Goal: Task Accomplishment & Management: Use online tool/utility

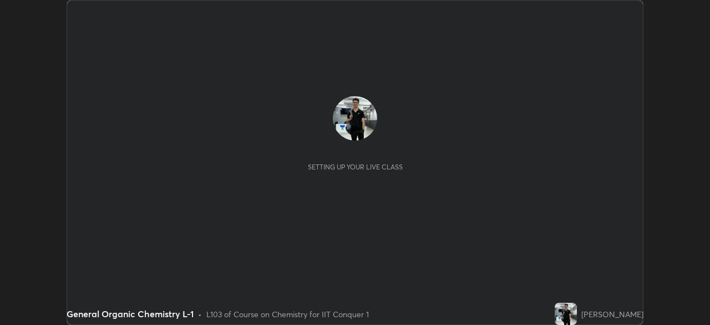
scroll to position [325, 710]
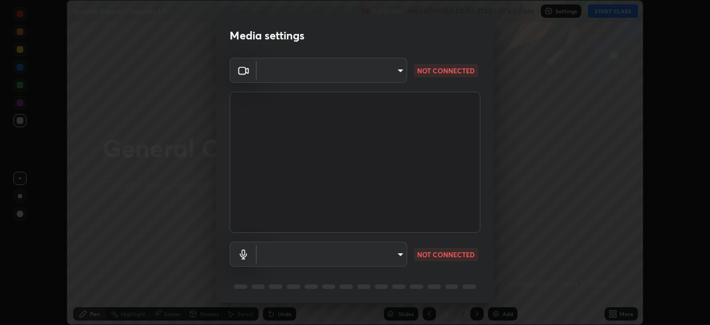
type input "fec30703c8e22cf69a8f77a224c2d994de0da897dc859dbf546555d8622b01d3"
type input "e00e8252218796449d4b4b95269c99f0f4208dd188e5158ba6eefbf4b0617680"
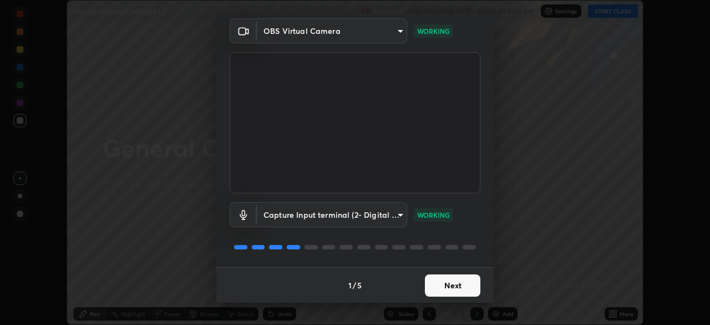
click at [446, 290] on button "Next" at bounding box center [452, 285] width 55 height 22
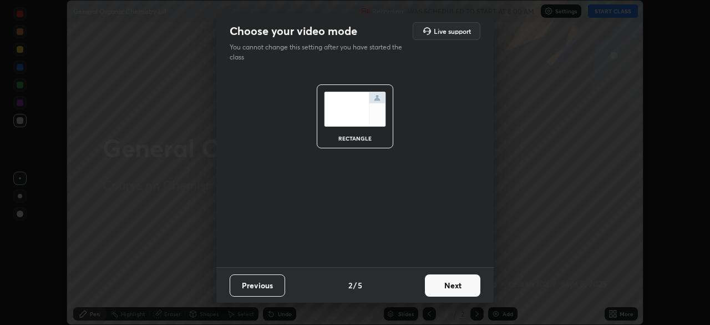
scroll to position [0, 0]
click at [448, 291] on button "Next" at bounding box center [452, 285] width 55 height 22
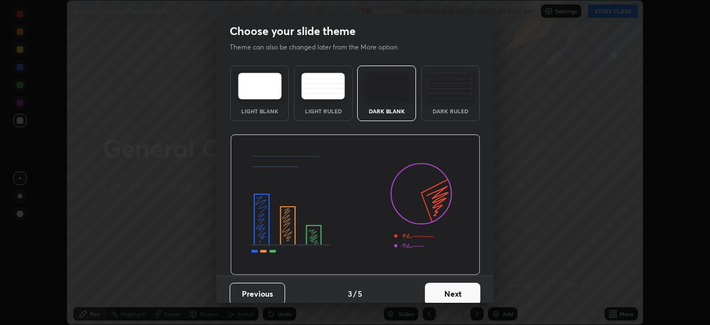
click at [449, 292] on button "Next" at bounding box center [452, 293] width 55 height 22
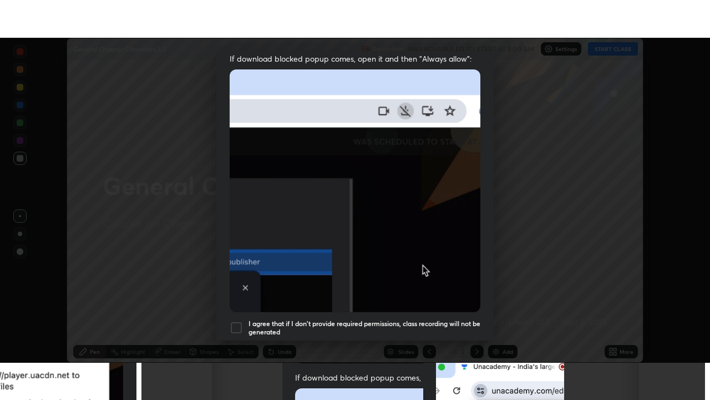
scroll to position [266, 0]
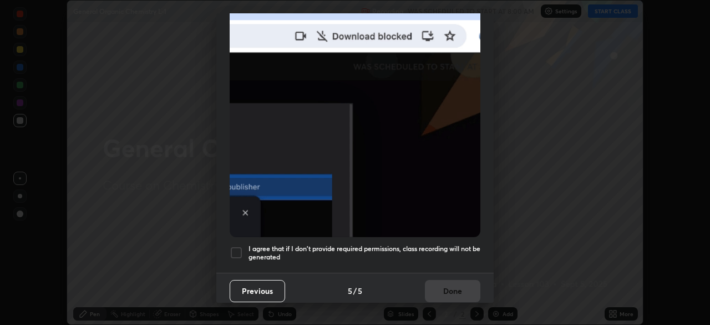
click at [239, 250] on div at bounding box center [236, 252] width 13 height 13
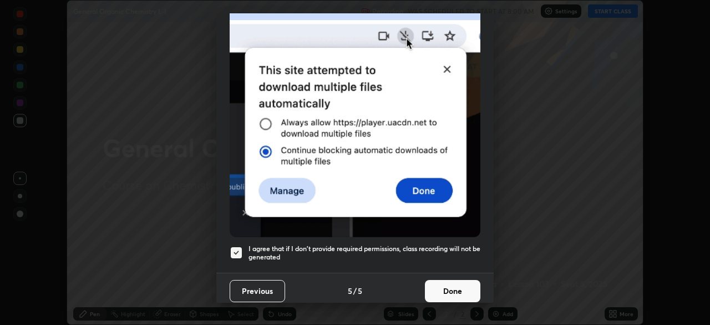
click at [462, 285] on button "Done" at bounding box center [452, 291] width 55 height 22
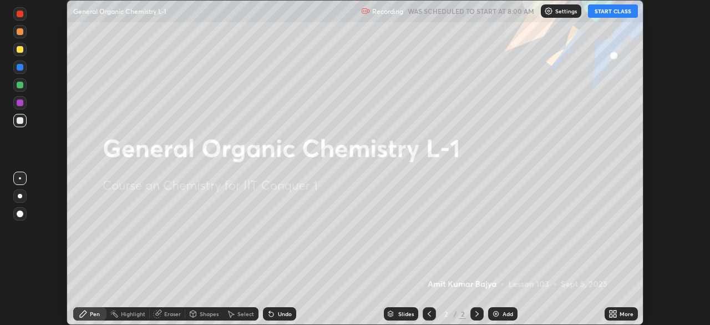
click at [501, 317] on div "Add" at bounding box center [502, 313] width 29 height 13
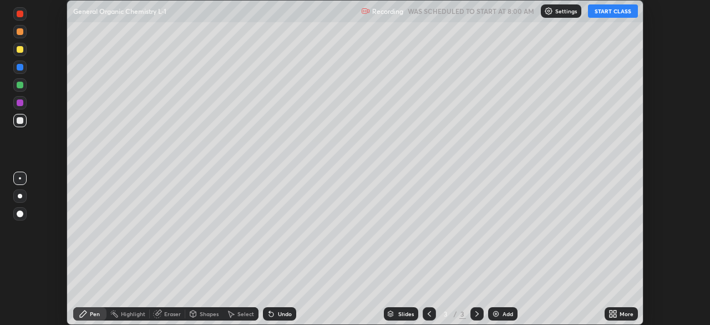
click at [620, 314] on div "More" at bounding box center [627, 314] width 14 height 6
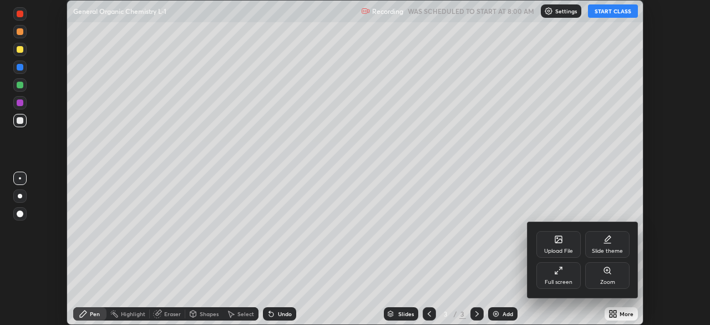
click at [564, 274] on div "Full screen" at bounding box center [559, 275] width 44 height 27
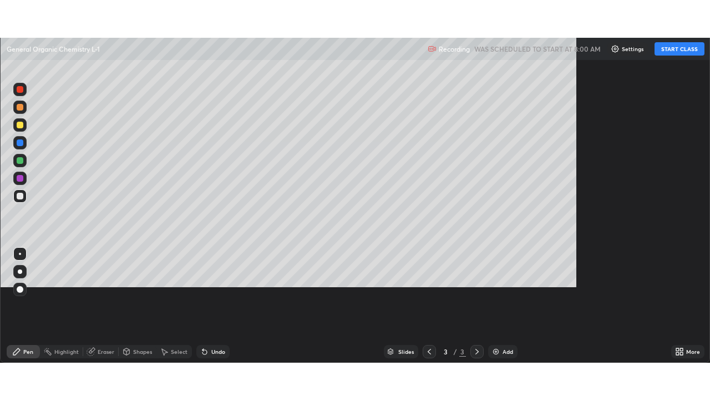
scroll to position [400, 710]
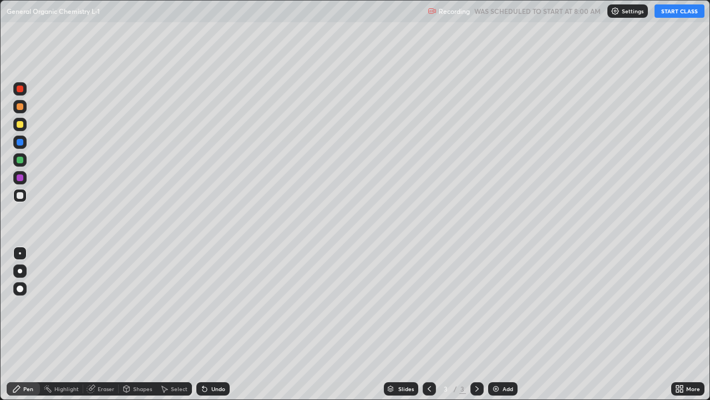
click at [668, 16] on button "START CLASS" at bounding box center [680, 10] width 50 height 13
click at [24, 125] on div at bounding box center [19, 124] width 13 height 13
click at [22, 140] on div at bounding box center [20, 142] width 7 height 7
click at [22, 195] on div at bounding box center [20, 195] width 7 height 7
click at [23, 88] on div at bounding box center [20, 88] width 7 height 7
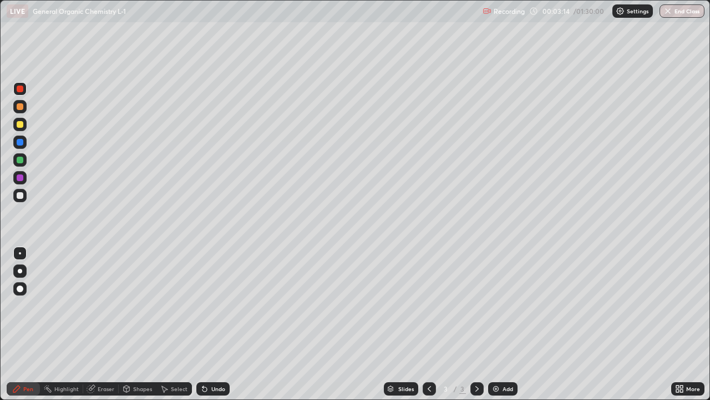
click at [19, 140] on div at bounding box center [20, 142] width 7 height 7
click at [23, 196] on div at bounding box center [20, 195] width 7 height 7
click at [22, 107] on div at bounding box center [20, 106] width 7 height 7
click at [22, 196] on div at bounding box center [20, 195] width 7 height 7
click at [21, 142] on div at bounding box center [20, 142] width 7 height 7
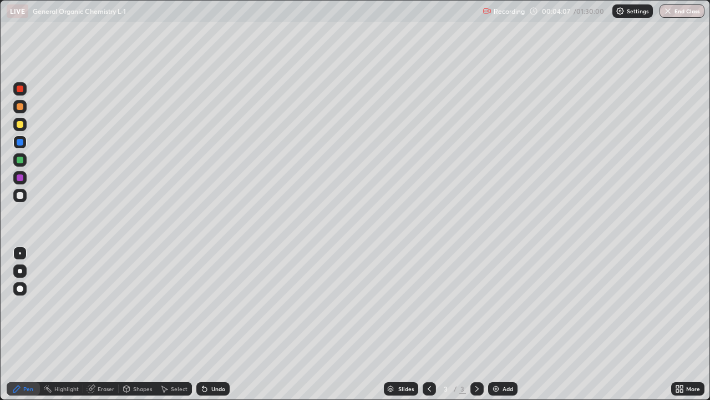
click at [21, 160] on div at bounding box center [20, 159] width 7 height 7
click at [26, 124] on div at bounding box center [19, 124] width 13 height 13
click at [21, 195] on div at bounding box center [20, 195] width 7 height 7
click at [23, 177] on div at bounding box center [20, 177] width 7 height 7
click at [26, 159] on div at bounding box center [19, 159] width 13 height 13
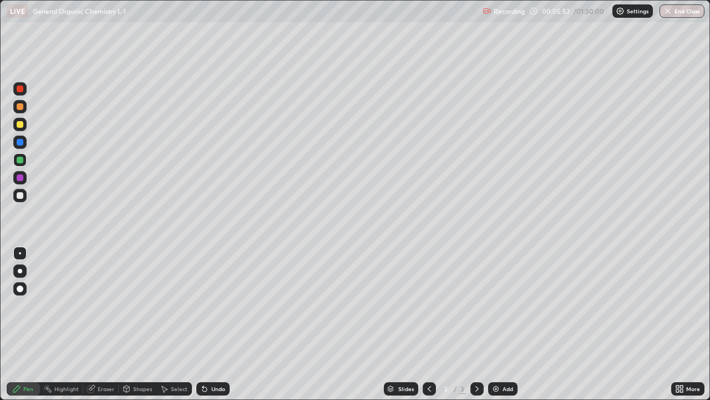
click at [20, 107] on div at bounding box center [20, 106] width 7 height 7
click at [25, 90] on div at bounding box center [19, 88] width 13 height 13
click at [26, 161] on div at bounding box center [19, 159] width 13 height 13
click at [26, 179] on div at bounding box center [19, 177] width 13 height 13
click at [21, 195] on div at bounding box center [20, 195] width 7 height 7
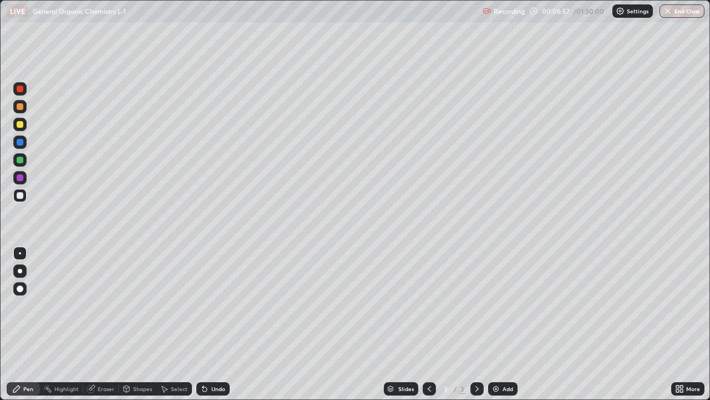
click at [21, 142] on div at bounding box center [20, 142] width 7 height 7
click at [24, 179] on div at bounding box center [19, 177] width 13 height 13
click at [25, 195] on div at bounding box center [19, 195] width 13 height 13
click at [502, 324] on div "Add" at bounding box center [502, 388] width 29 height 13
click at [25, 159] on div at bounding box center [19, 159] width 13 height 13
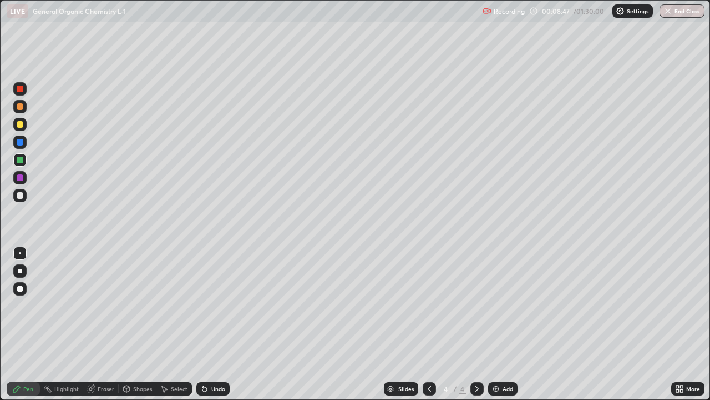
click at [21, 89] on div at bounding box center [20, 88] width 7 height 7
click at [24, 195] on div at bounding box center [19, 195] width 13 height 13
click at [23, 89] on div at bounding box center [20, 88] width 7 height 7
click at [22, 107] on div at bounding box center [20, 106] width 7 height 7
click at [21, 160] on div at bounding box center [20, 159] width 7 height 7
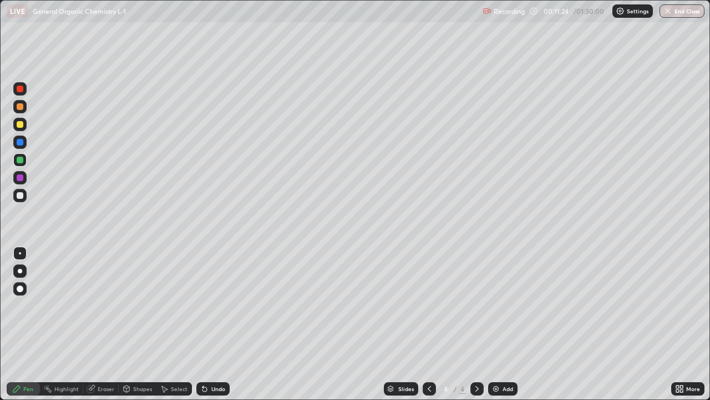
click at [428, 324] on icon at bounding box center [429, 388] width 9 height 9
click at [22, 124] on div at bounding box center [20, 124] width 7 height 7
click at [24, 89] on div at bounding box center [19, 88] width 13 height 13
click at [26, 106] on div at bounding box center [19, 106] width 13 height 13
click at [123, 278] on icon at bounding box center [127, 282] width 9 height 9
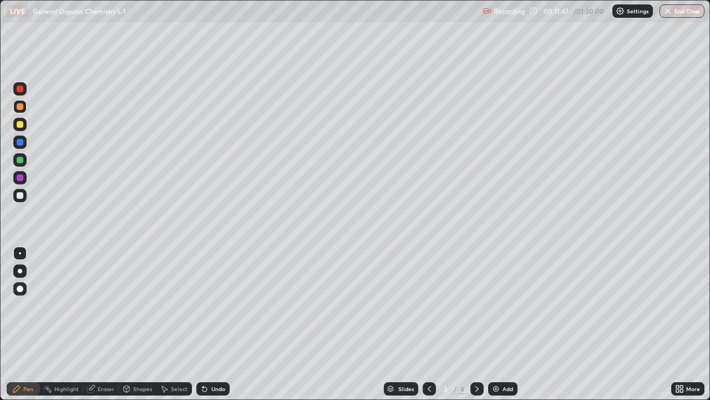
click at [206, 324] on icon at bounding box center [204, 388] width 9 height 9
click at [207, 324] on icon at bounding box center [204, 388] width 9 height 9
click at [206, 324] on icon at bounding box center [204, 388] width 9 height 9
click at [207, 324] on icon at bounding box center [204, 388] width 9 height 9
click at [208, 324] on icon at bounding box center [204, 388] width 9 height 9
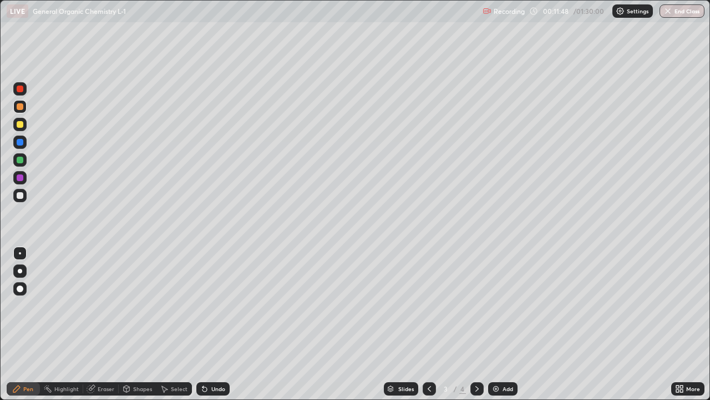
click at [207, 324] on icon at bounding box center [204, 388] width 9 height 9
click at [21, 160] on div at bounding box center [20, 159] width 7 height 7
click at [24, 179] on div at bounding box center [19, 177] width 13 height 13
click at [23, 92] on div at bounding box center [19, 88] width 13 height 13
click at [24, 177] on div at bounding box center [19, 177] width 13 height 13
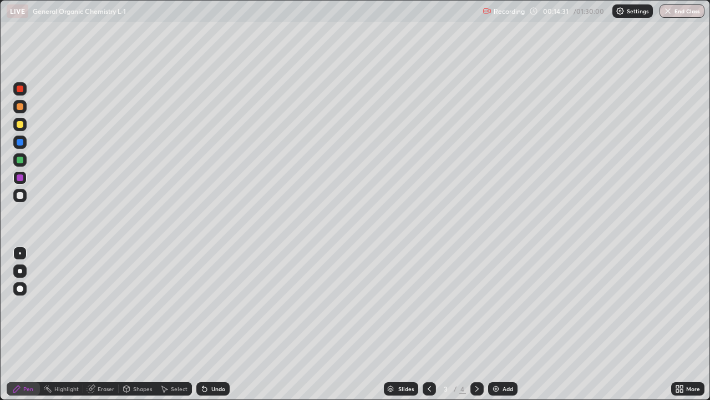
click at [22, 142] on div at bounding box center [20, 142] width 7 height 7
click at [476, 324] on icon at bounding box center [477, 388] width 9 height 9
click at [427, 324] on icon at bounding box center [429, 388] width 9 height 9
click at [207, 324] on icon at bounding box center [204, 388] width 9 height 9
click at [211, 324] on div "Undo" at bounding box center [218, 389] width 14 height 6
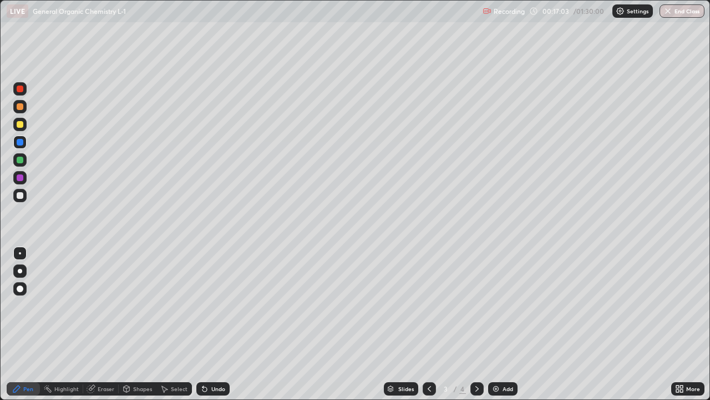
click at [478, 324] on div at bounding box center [477, 388] width 13 height 13
click at [26, 125] on div at bounding box center [19, 124] width 13 height 13
click at [23, 160] on div at bounding box center [20, 159] width 7 height 7
click at [24, 89] on div at bounding box center [19, 88] width 13 height 13
click at [25, 143] on div at bounding box center [19, 141] width 13 height 13
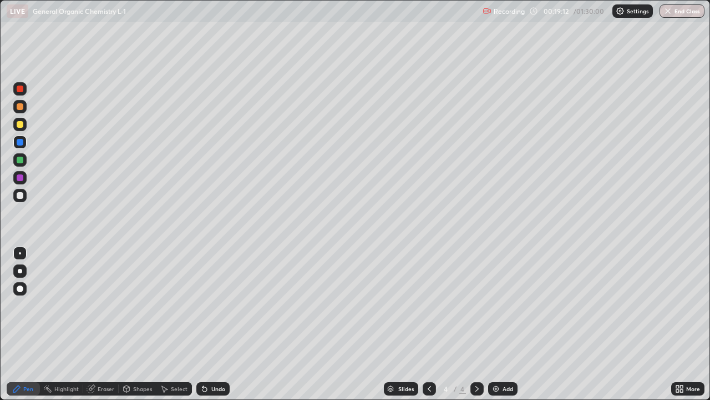
click at [21, 178] on div at bounding box center [20, 177] width 7 height 7
click at [22, 161] on div at bounding box center [20, 159] width 7 height 7
click at [25, 179] on div at bounding box center [19, 177] width 13 height 13
click at [21, 195] on div at bounding box center [20, 195] width 7 height 7
click at [26, 88] on div at bounding box center [19, 88] width 13 height 13
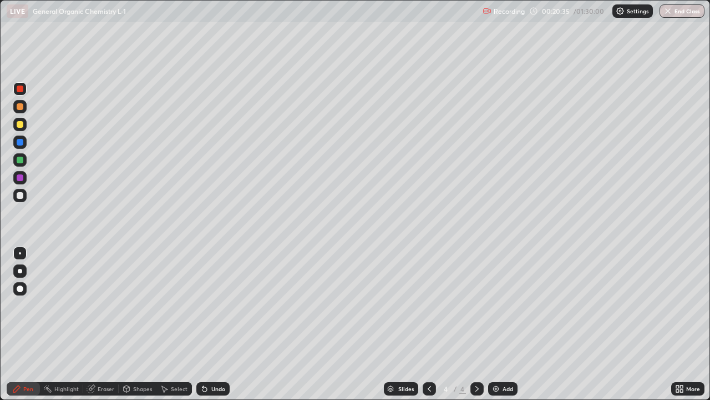
click at [104, 324] on div "Eraser" at bounding box center [106, 389] width 17 height 6
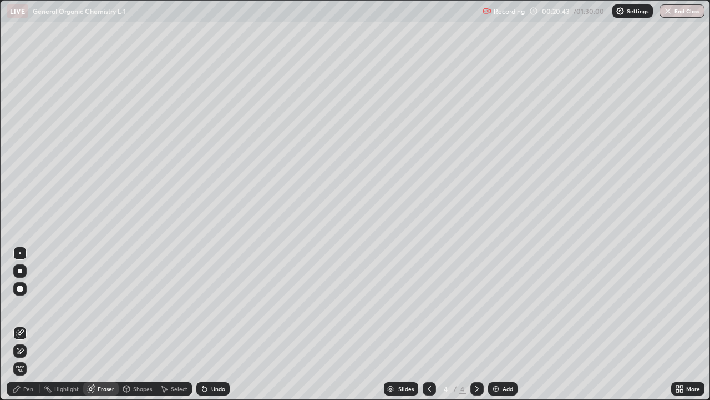
click at [30, 324] on div "Pen" at bounding box center [23, 388] width 33 height 13
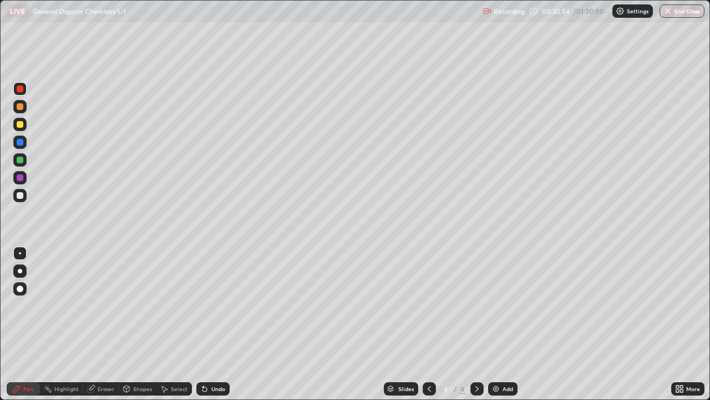
click at [21, 156] on div at bounding box center [20, 159] width 7 height 7
click at [21, 142] on div at bounding box center [20, 142] width 7 height 7
click at [22, 159] on div at bounding box center [20, 159] width 7 height 7
click at [172, 324] on div "Select" at bounding box center [179, 389] width 17 height 6
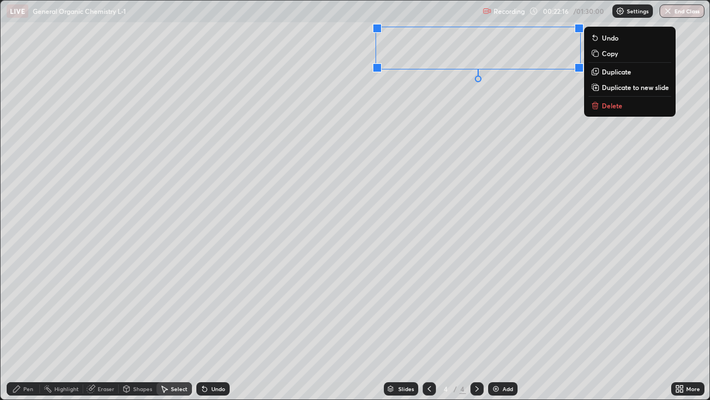
click at [611, 86] on p "Duplicate to new slide" at bounding box center [635, 87] width 67 height 9
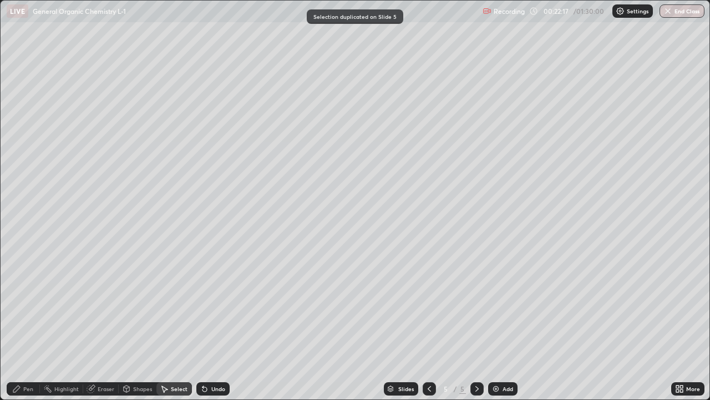
click at [28, 324] on div "Pen" at bounding box center [28, 389] width 10 height 6
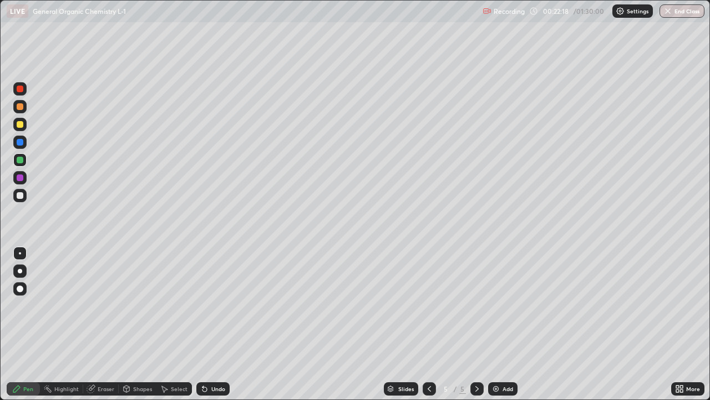
click at [21, 195] on div at bounding box center [20, 195] width 7 height 7
click at [21, 105] on div at bounding box center [20, 106] width 7 height 7
click at [24, 160] on div at bounding box center [19, 159] width 13 height 13
click at [21, 127] on div at bounding box center [20, 124] width 7 height 7
click at [25, 175] on div at bounding box center [19, 177] width 13 height 13
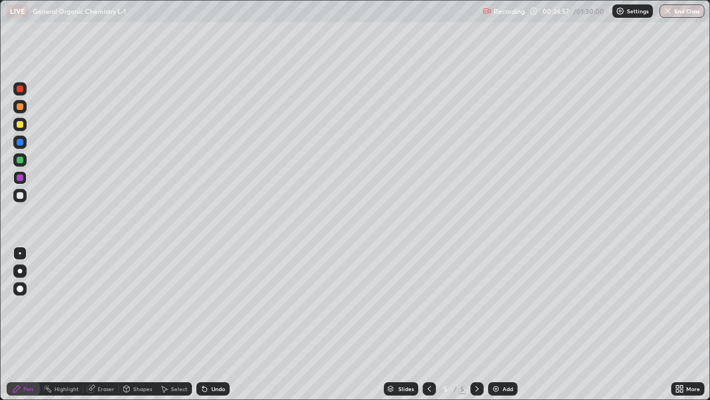
click at [425, 324] on icon at bounding box center [429, 388] width 9 height 9
click at [21, 195] on div at bounding box center [20, 195] width 7 height 7
click at [23, 176] on div at bounding box center [20, 177] width 7 height 7
click at [211, 324] on div "Undo" at bounding box center [218, 389] width 14 height 6
click at [26, 159] on div at bounding box center [19, 159] width 13 height 13
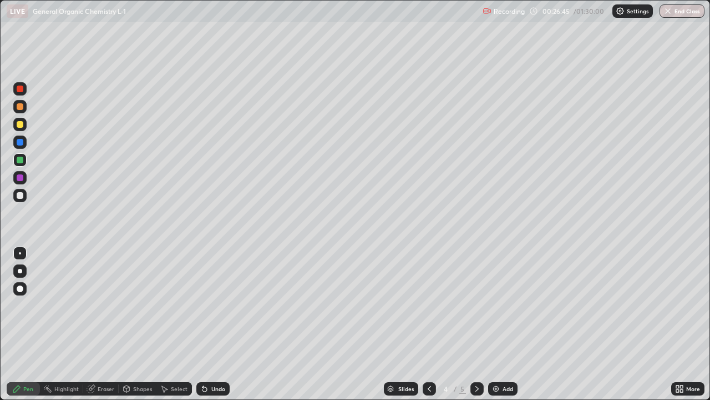
click at [23, 177] on div at bounding box center [20, 177] width 7 height 7
click at [23, 157] on div at bounding box center [20, 159] width 7 height 7
click at [26, 192] on div at bounding box center [19, 195] width 13 height 13
click at [19, 141] on div at bounding box center [20, 142] width 7 height 7
click at [26, 178] on div at bounding box center [19, 177] width 13 height 13
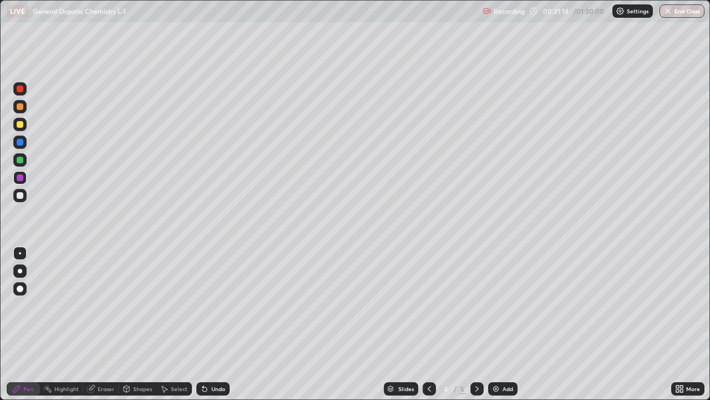
click at [21, 160] on div at bounding box center [20, 159] width 7 height 7
click at [21, 178] on div at bounding box center [20, 177] width 7 height 7
click at [474, 324] on icon at bounding box center [477, 388] width 9 height 9
click at [428, 324] on icon at bounding box center [429, 388] width 9 height 9
click at [23, 160] on div at bounding box center [20, 159] width 7 height 7
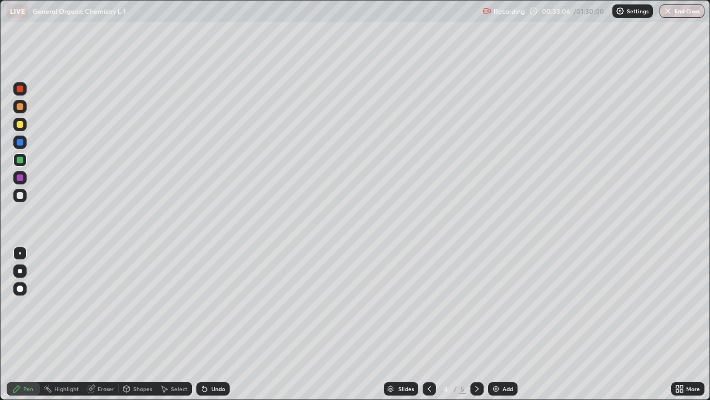
click at [24, 179] on div at bounding box center [19, 177] width 13 height 13
click at [21, 160] on div at bounding box center [20, 159] width 7 height 7
click at [24, 194] on div at bounding box center [19, 195] width 13 height 13
click at [22, 127] on div at bounding box center [20, 124] width 7 height 7
click at [479, 324] on icon at bounding box center [477, 388] width 9 height 9
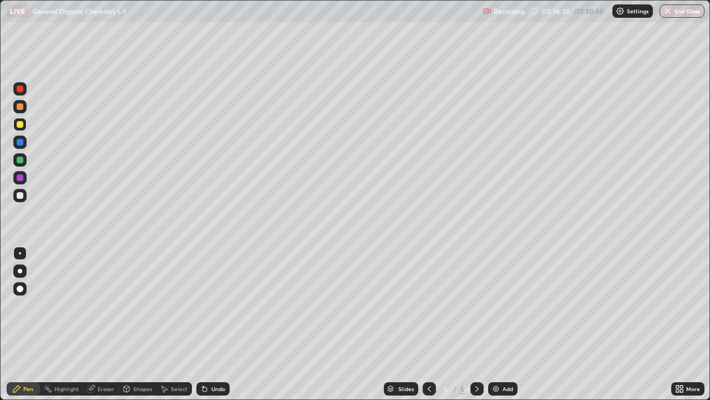
click at [26, 179] on div at bounding box center [19, 177] width 13 height 13
click at [23, 161] on div at bounding box center [20, 159] width 7 height 7
click at [22, 196] on div at bounding box center [20, 195] width 7 height 7
click at [26, 177] on div at bounding box center [19, 177] width 13 height 13
click at [24, 124] on div at bounding box center [19, 124] width 13 height 13
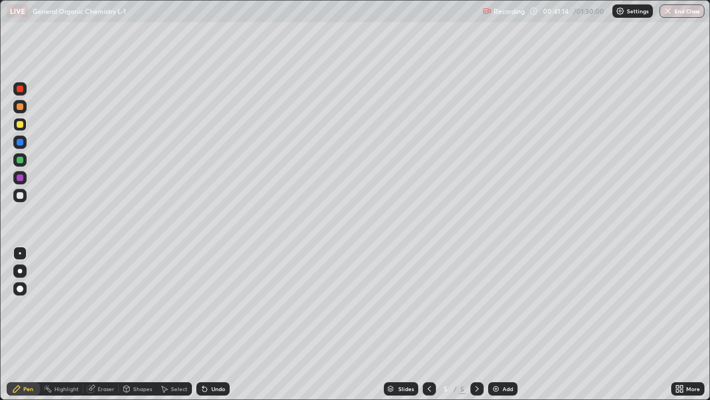
click at [24, 194] on div at bounding box center [19, 195] width 13 height 13
click at [25, 124] on div at bounding box center [19, 124] width 13 height 13
click at [509, 324] on div "Add" at bounding box center [508, 389] width 11 height 6
click at [24, 90] on div at bounding box center [19, 88] width 13 height 13
click at [24, 106] on div at bounding box center [19, 106] width 13 height 13
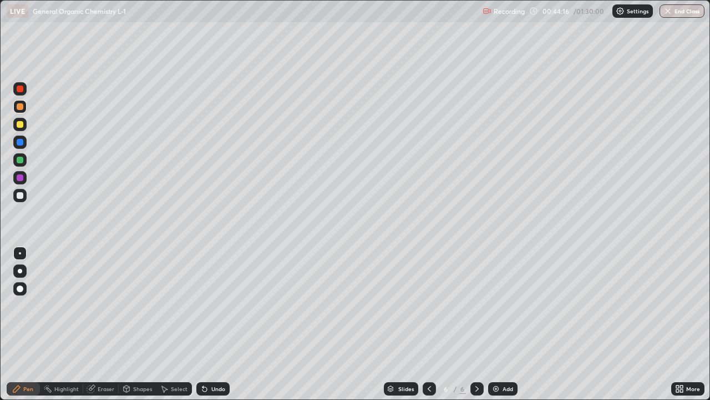
click at [22, 127] on div at bounding box center [20, 124] width 7 height 7
click at [24, 195] on div at bounding box center [19, 195] width 13 height 13
click at [21, 173] on div at bounding box center [19, 177] width 13 height 13
click at [24, 160] on div at bounding box center [19, 159] width 13 height 13
click at [21, 176] on div at bounding box center [20, 177] width 7 height 7
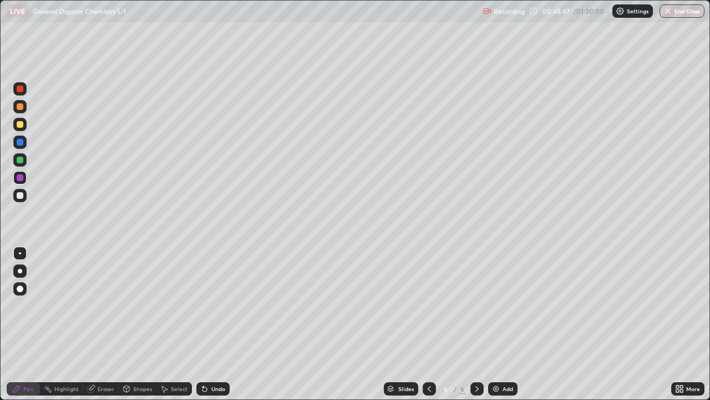
click at [22, 194] on div at bounding box center [20, 195] width 7 height 7
click at [22, 124] on div at bounding box center [20, 124] width 7 height 7
click at [24, 160] on div at bounding box center [19, 159] width 13 height 13
click at [20, 139] on div at bounding box center [20, 142] width 7 height 7
click at [23, 88] on div at bounding box center [20, 88] width 7 height 7
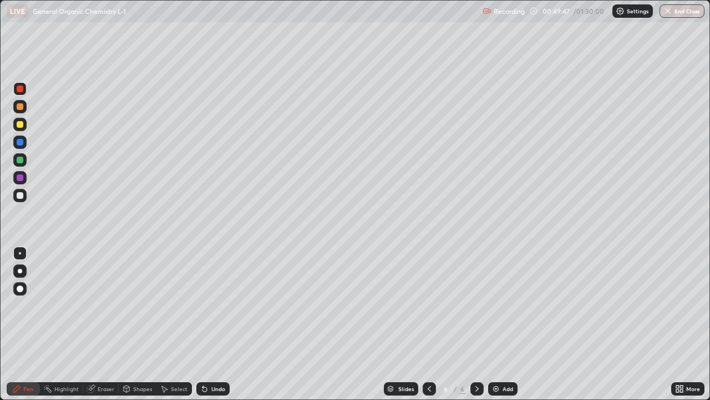
click at [24, 194] on div at bounding box center [19, 195] width 13 height 13
click at [25, 174] on div at bounding box center [19, 177] width 13 height 13
click at [21, 124] on div at bounding box center [20, 124] width 7 height 7
click at [21, 142] on div at bounding box center [20, 142] width 7 height 7
click at [25, 198] on div at bounding box center [19, 195] width 13 height 13
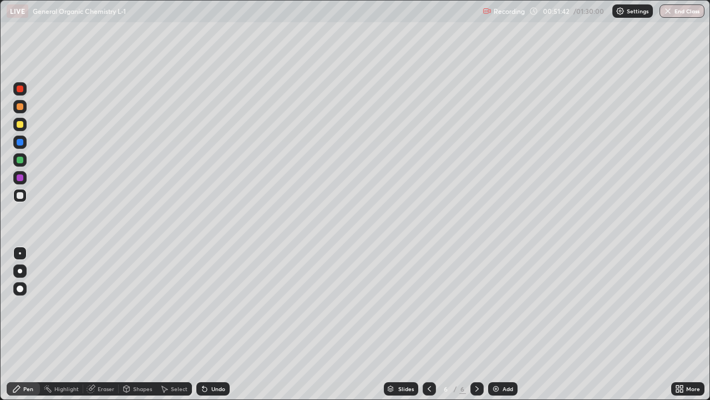
click at [25, 175] on div at bounding box center [19, 177] width 13 height 13
click at [428, 324] on icon at bounding box center [429, 389] width 3 height 6
click at [428, 324] on icon at bounding box center [429, 388] width 9 height 9
click at [474, 324] on icon at bounding box center [477, 388] width 9 height 9
click at [477, 324] on icon at bounding box center [477, 388] width 9 height 9
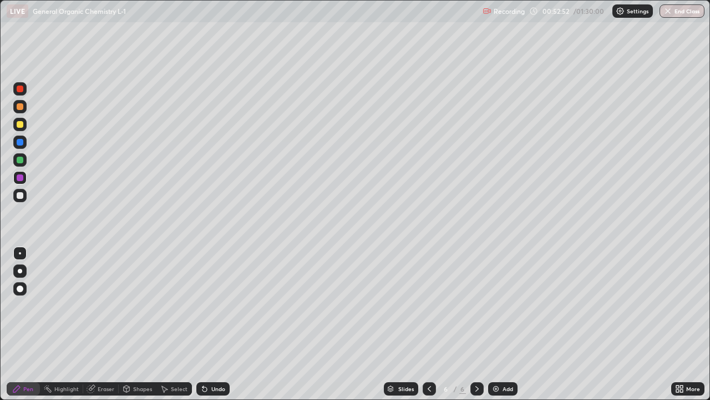
click at [25, 125] on div at bounding box center [19, 124] width 13 height 13
click at [21, 178] on div at bounding box center [20, 177] width 7 height 7
click at [24, 141] on div at bounding box center [19, 141] width 13 height 13
click at [23, 193] on div at bounding box center [19, 195] width 13 height 13
click at [21, 178] on div at bounding box center [20, 177] width 7 height 7
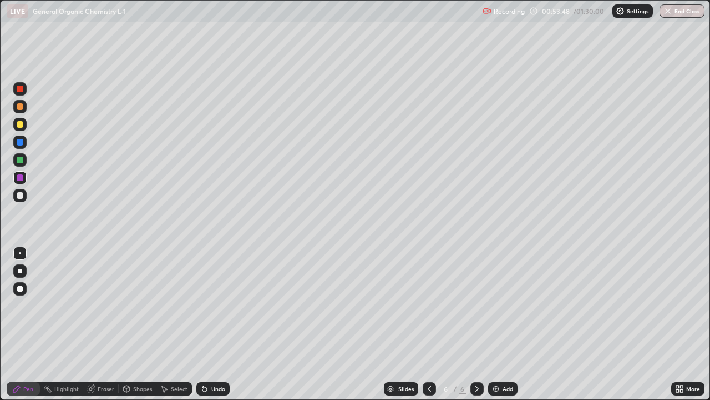
click at [209, 324] on div "Undo" at bounding box center [212, 388] width 33 height 13
click at [212, 324] on div "Undo" at bounding box center [218, 389] width 14 height 6
click at [214, 324] on div "Undo" at bounding box center [212, 388] width 33 height 13
click at [213, 324] on div "Undo" at bounding box center [212, 388] width 33 height 13
click at [215, 324] on div "Undo" at bounding box center [212, 388] width 33 height 13
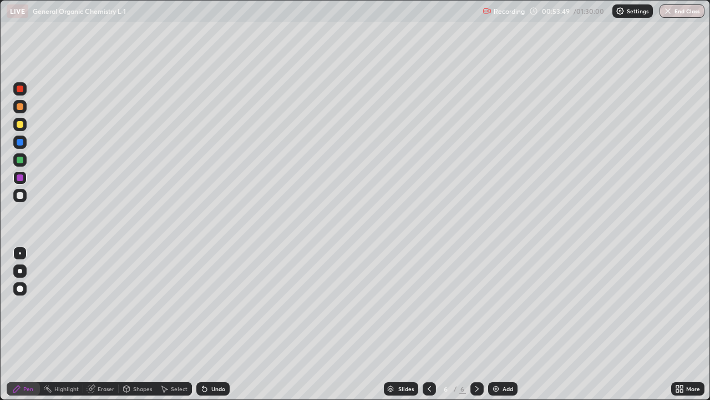
click at [214, 324] on div "Undo" at bounding box center [212, 388] width 33 height 13
click at [213, 324] on div "Undo" at bounding box center [212, 388] width 33 height 13
click at [212, 324] on div "Undo" at bounding box center [212, 388] width 33 height 13
click at [23, 159] on div at bounding box center [20, 159] width 7 height 7
click at [21, 195] on div at bounding box center [20, 195] width 7 height 7
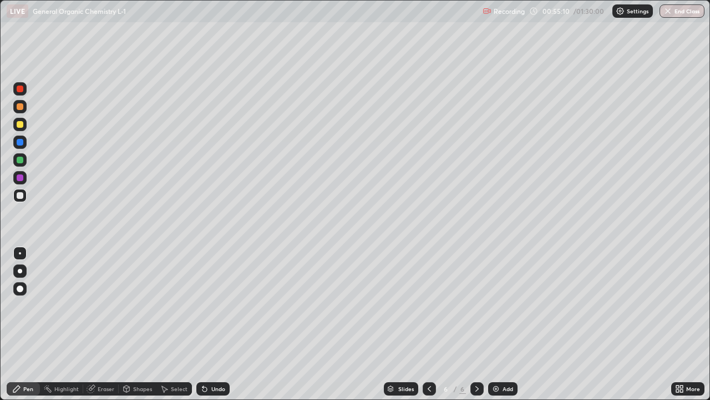
click at [22, 192] on div at bounding box center [19, 195] width 13 height 13
click at [21, 178] on div at bounding box center [20, 177] width 7 height 7
click at [21, 160] on div at bounding box center [20, 159] width 7 height 7
click at [24, 124] on div at bounding box center [19, 124] width 13 height 13
click at [22, 194] on div at bounding box center [20, 195] width 7 height 7
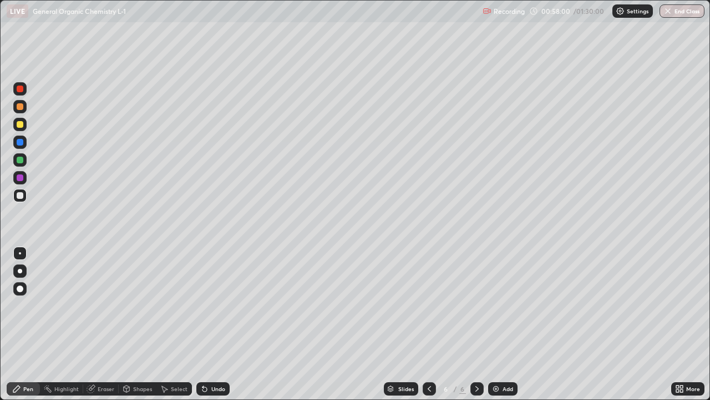
click at [26, 180] on div at bounding box center [19, 177] width 13 height 13
click at [24, 194] on div at bounding box center [19, 195] width 13 height 13
click at [24, 177] on div at bounding box center [19, 177] width 13 height 13
click at [25, 123] on div at bounding box center [19, 124] width 13 height 13
click at [177, 324] on div "Select" at bounding box center [179, 389] width 17 height 6
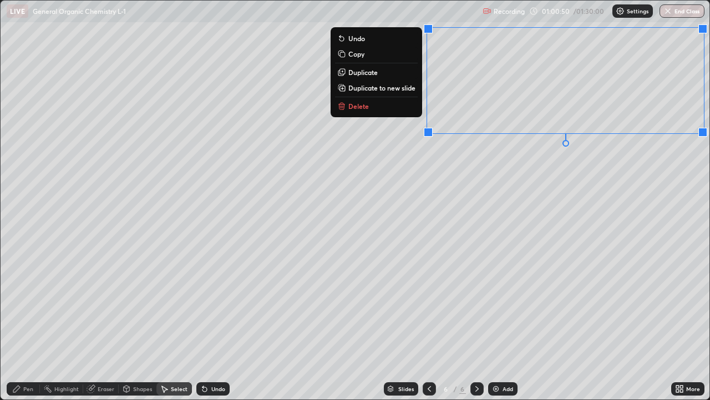
click at [402, 86] on p "Duplicate to new slide" at bounding box center [381, 87] width 67 height 9
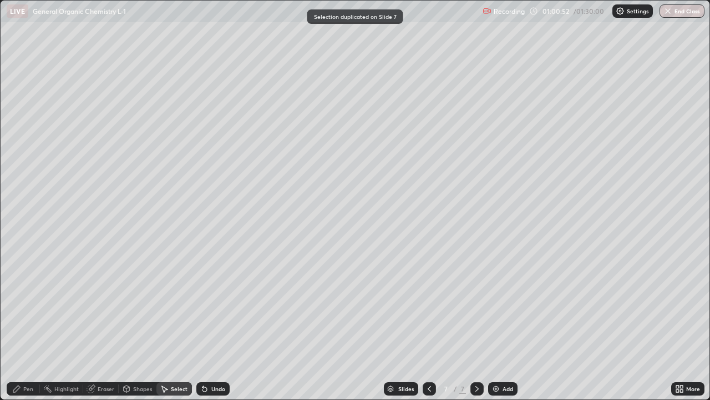
click at [435, 324] on div at bounding box center [429, 388] width 13 height 22
click at [477, 324] on icon at bounding box center [477, 388] width 9 height 9
click at [34, 324] on div "Pen" at bounding box center [23, 388] width 33 height 13
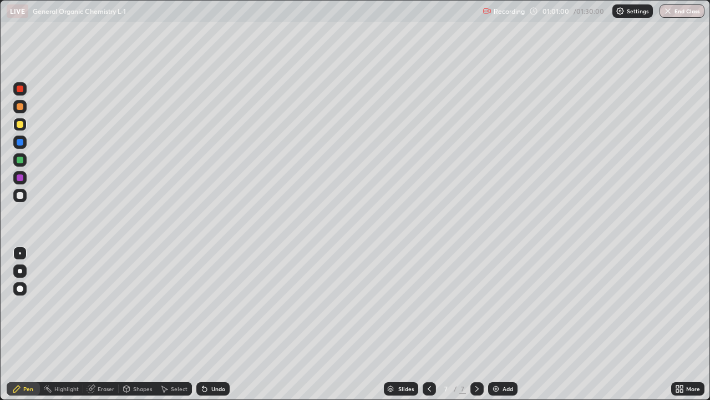
click at [24, 195] on div at bounding box center [19, 195] width 13 height 13
click at [21, 107] on div at bounding box center [20, 106] width 7 height 7
click at [24, 177] on div at bounding box center [19, 177] width 13 height 13
click at [22, 194] on div at bounding box center [20, 195] width 7 height 7
click at [26, 176] on div at bounding box center [19, 177] width 13 height 13
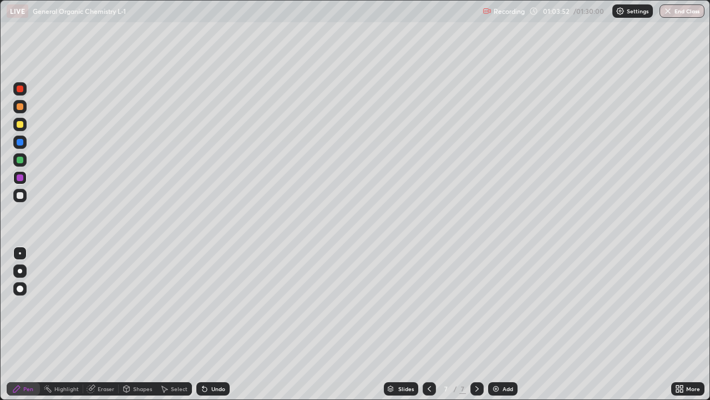
click at [26, 160] on div at bounding box center [19, 159] width 13 height 13
click at [21, 124] on div at bounding box center [20, 124] width 7 height 7
click at [22, 142] on div at bounding box center [20, 142] width 7 height 7
click at [21, 106] on div at bounding box center [20, 106] width 7 height 7
click at [216, 324] on div "Undo" at bounding box center [218, 389] width 14 height 6
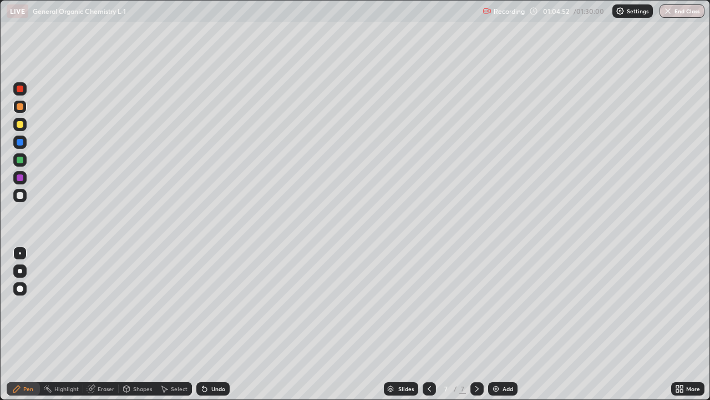
click at [217, 324] on div "Undo" at bounding box center [218, 389] width 14 height 6
click at [220, 324] on div "Undo" at bounding box center [218, 389] width 14 height 6
click at [26, 193] on div at bounding box center [19, 195] width 13 height 13
click at [20, 176] on div at bounding box center [20, 177] width 7 height 7
click at [21, 89] on div at bounding box center [20, 88] width 7 height 7
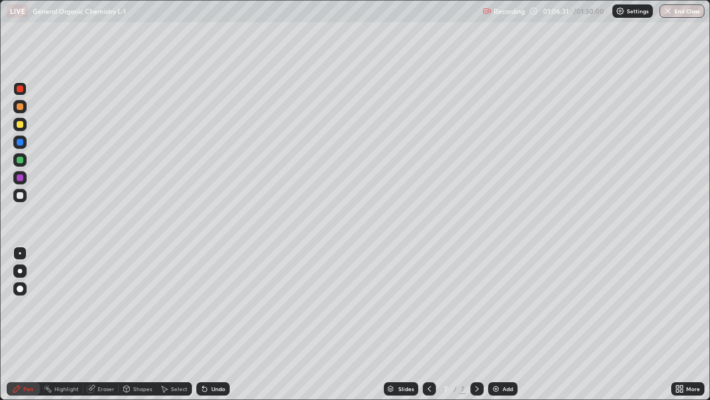
click at [23, 160] on div at bounding box center [20, 159] width 7 height 7
click at [26, 196] on div at bounding box center [19, 195] width 13 height 13
click at [26, 175] on div at bounding box center [19, 177] width 13 height 13
click at [22, 124] on div at bounding box center [20, 124] width 7 height 7
click at [22, 157] on div at bounding box center [20, 159] width 7 height 7
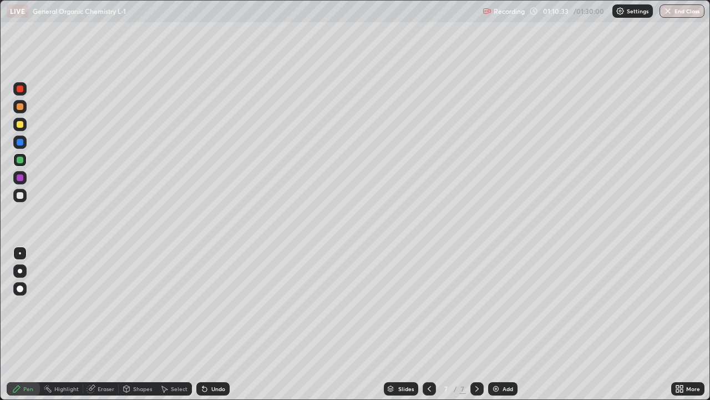
click at [23, 194] on div at bounding box center [20, 195] width 7 height 7
click at [429, 324] on icon at bounding box center [429, 389] width 3 height 6
click at [477, 324] on icon at bounding box center [477, 388] width 9 height 9
click at [478, 324] on icon at bounding box center [477, 388] width 9 height 9
click at [498, 324] on img at bounding box center [496, 388] width 9 height 9
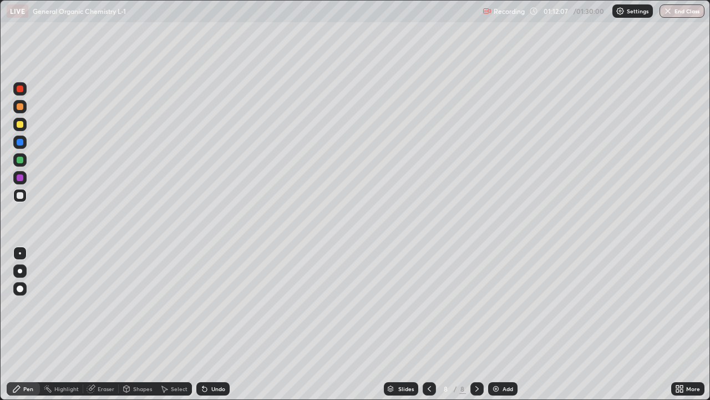
click at [25, 92] on div at bounding box center [19, 88] width 13 height 13
click at [21, 124] on div at bounding box center [20, 124] width 7 height 7
click at [26, 123] on div at bounding box center [19, 124] width 13 height 13
click at [21, 178] on div at bounding box center [20, 177] width 7 height 7
click at [212, 324] on div "Undo" at bounding box center [212, 388] width 33 height 13
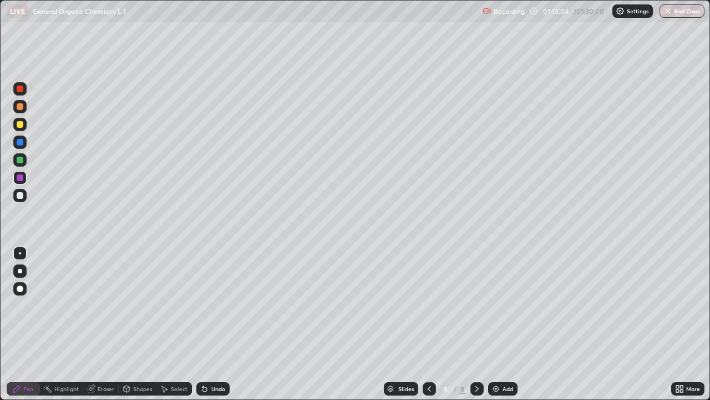
click at [210, 324] on div "Undo" at bounding box center [212, 388] width 33 height 13
click at [211, 324] on div "Undo" at bounding box center [212, 388] width 33 height 13
click at [24, 198] on div at bounding box center [19, 195] width 13 height 13
click at [107, 324] on div "Eraser" at bounding box center [106, 389] width 17 height 6
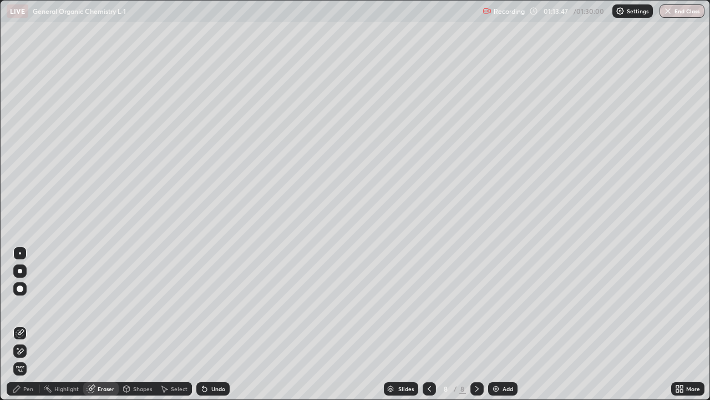
click at [32, 324] on div "Pen" at bounding box center [28, 389] width 10 height 6
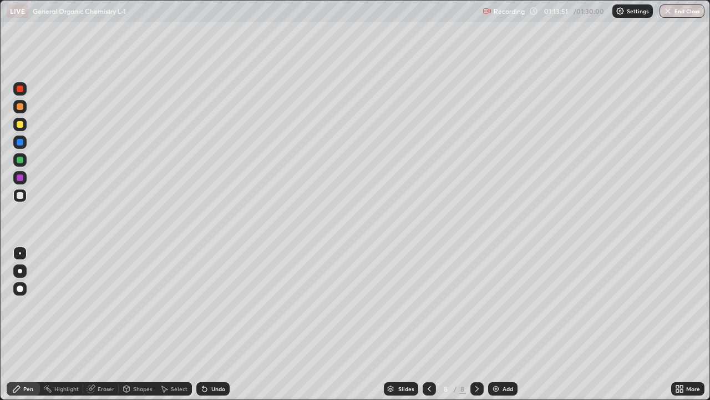
click at [24, 160] on div at bounding box center [19, 159] width 13 height 13
click at [22, 190] on div at bounding box center [19, 195] width 13 height 13
click at [25, 159] on div at bounding box center [19, 159] width 13 height 13
click at [19, 86] on div at bounding box center [20, 88] width 7 height 7
click at [26, 159] on div at bounding box center [19, 159] width 13 height 13
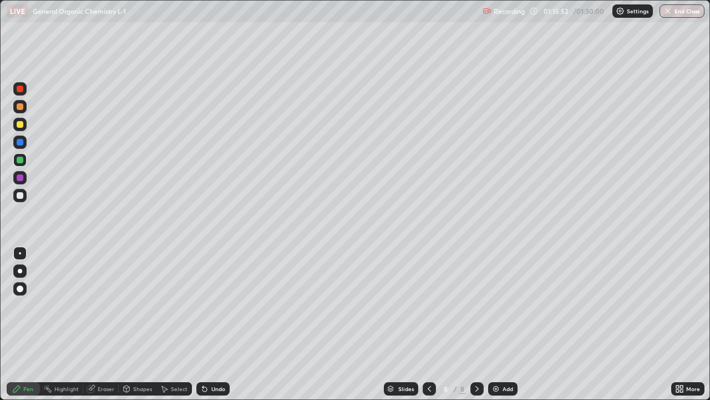
click at [24, 105] on div at bounding box center [19, 106] width 13 height 13
click at [21, 107] on div at bounding box center [20, 106] width 7 height 7
click at [22, 145] on div at bounding box center [19, 141] width 13 height 13
click at [24, 103] on div at bounding box center [19, 106] width 13 height 13
click at [21, 160] on div at bounding box center [20, 159] width 7 height 7
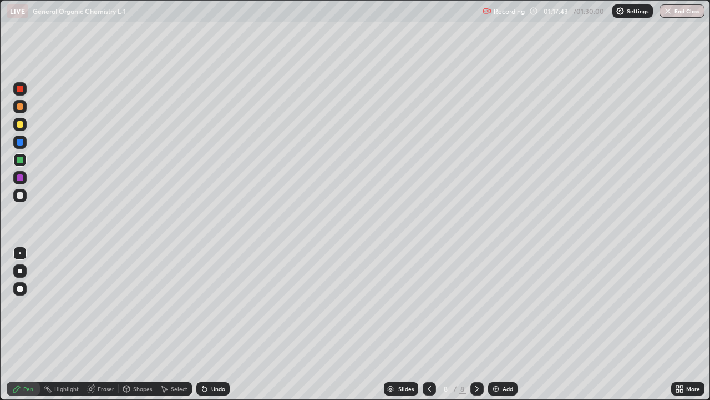
click at [21, 160] on div at bounding box center [20, 159] width 7 height 7
click at [22, 195] on div at bounding box center [20, 195] width 7 height 7
click at [24, 127] on div at bounding box center [19, 124] width 13 height 13
click at [23, 164] on div at bounding box center [19, 159] width 13 height 13
click at [25, 173] on div at bounding box center [19, 177] width 13 height 13
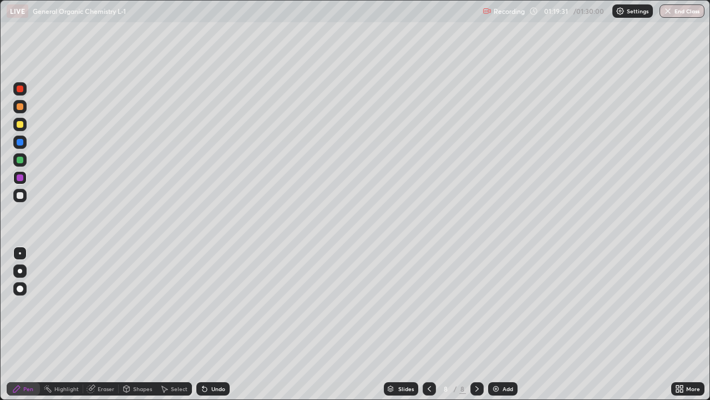
click at [24, 159] on div at bounding box center [19, 159] width 13 height 13
click at [21, 189] on div at bounding box center [19, 195] width 13 height 13
click at [507, 324] on div "Add" at bounding box center [508, 389] width 11 height 6
click at [24, 143] on div at bounding box center [19, 141] width 13 height 13
click at [21, 89] on div at bounding box center [20, 88] width 7 height 7
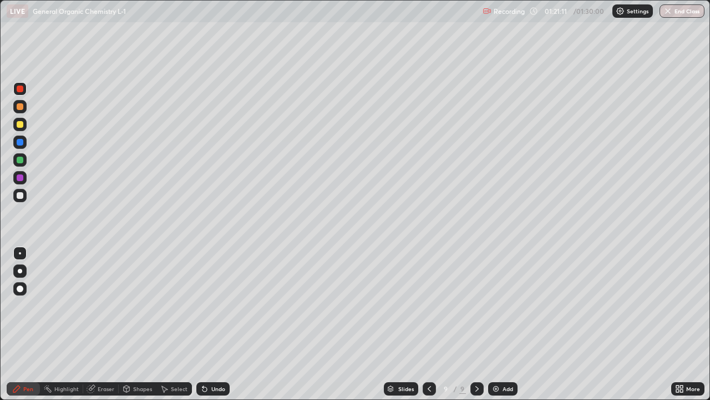
click at [26, 124] on div at bounding box center [19, 124] width 13 height 13
click at [21, 91] on div at bounding box center [20, 88] width 7 height 7
click at [24, 161] on div at bounding box center [19, 159] width 13 height 13
click at [25, 141] on div at bounding box center [19, 141] width 13 height 13
click at [24, 159] on div at bounding box center [19, 159] width 13 height 13
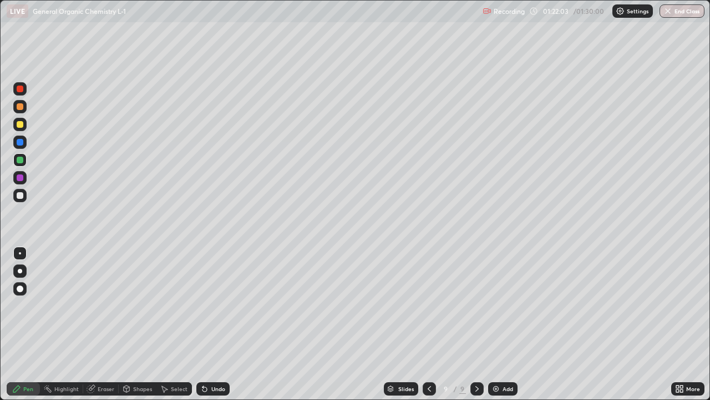
click at [26, 124] on div at bounding box center [19, 124] width 13 height 13
click at [110, 324] on div "Eraser" at bounding box center [106, 389] width 17 height 6
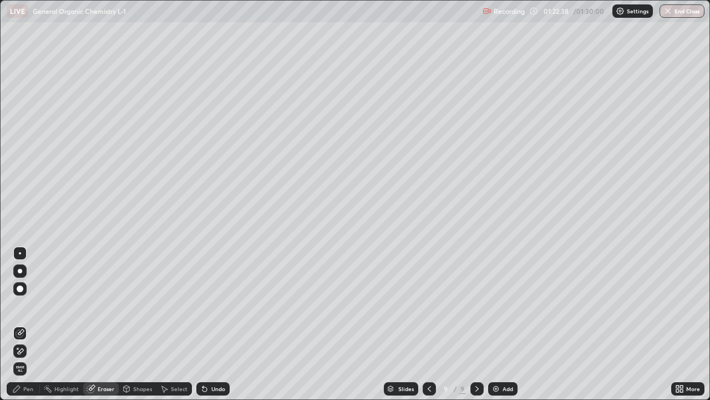
click at [31, 324] on div "Pen" at bounding box center [23, 388] width 33 height 13
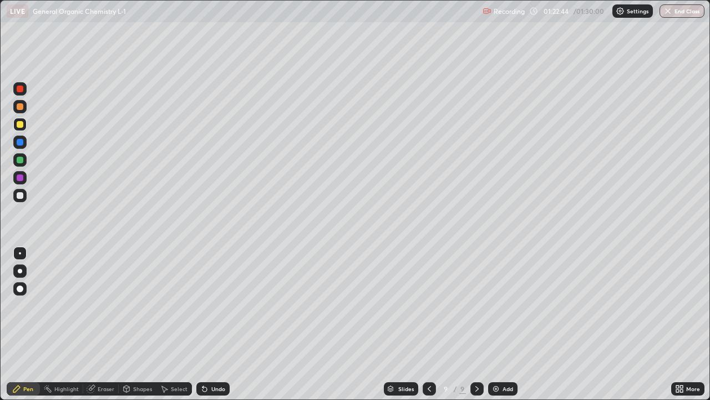
click at [24, 195] on div at bounding box center [19, 195] width 13 height 13
click at [24, 141] on div at bounding box center [19, 141] width 13 height 13
click at [428, 324] on icon at bounding box center [429, 388] width 9 height 9
click at [474, 324] on div at bounding box center [477, 388] width 13 height 13
click at [24, 193] on div at bounding box center [19, 195] width 13 height 13
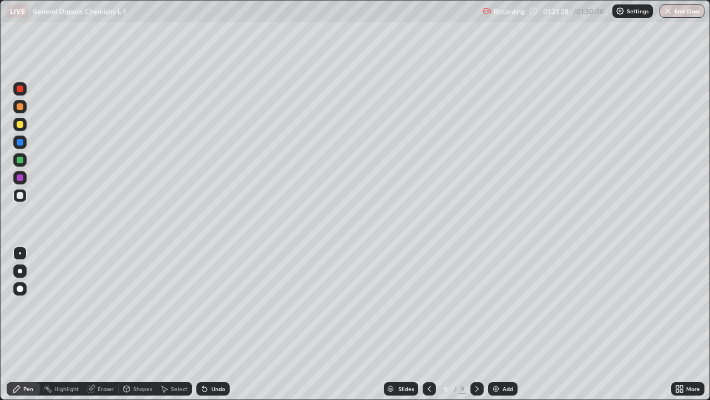
click at [24, 121] on div at bounding box center [19, 124] width 13 height 13
click at [22, 107] on div at bounding box center [20, 106] width 7 height 7
click at [23, 125] on div at bounding box center [20, 124] width 7 height 7
click at [22, 142] on div at bounding box center [20, 142] width 7 height 7
click at [22, 194] on div at bounding box center [20, 195] width 7 height 7
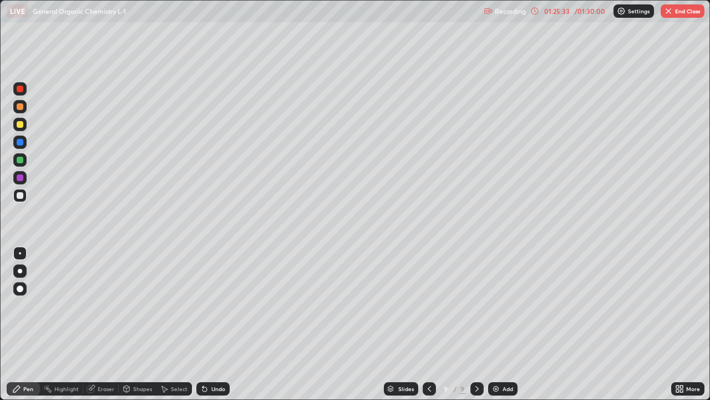
click at [26, 127] on div at bounding box center [19, 124] width 13 height 13
click at [24, 159] on div at bounding box center [19, 159] width 13 height 13
click at [21, 178] on div at bounding box center [20, 177] width 7 height 7
click at [26, 191] on div at bounding box center [19, 195] width 13 height 13
click at [21, 178] on div at bounding box center [20, 177] width 7 height 7
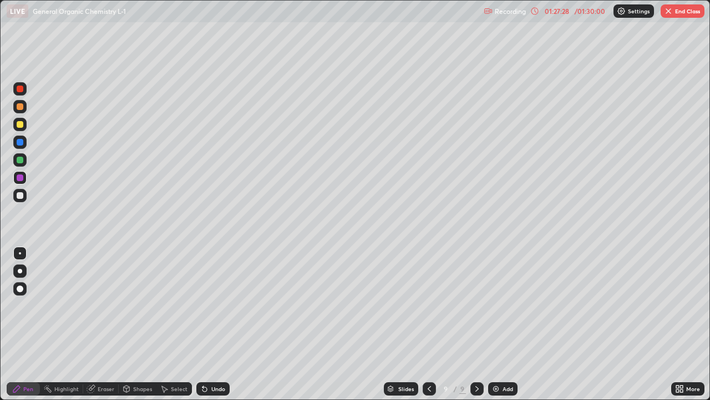
click at [24, 153] on div at bounding box center [19, 159] width 13 height 13
click at [21, 179] on div at bounding box center [20, 177] width 7 height 7
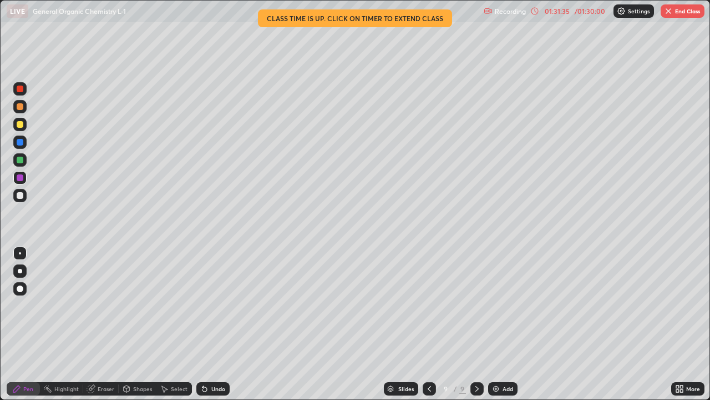
click at [682, 15] on button "End Class" at bounding box center [683, 10] width 44 height 13
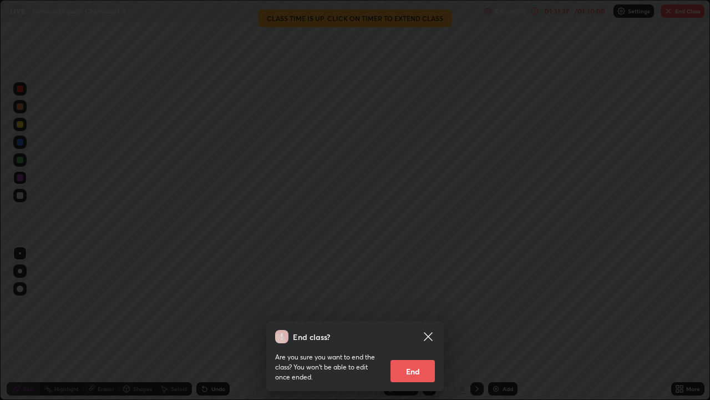
click at [416, 324] on button "End" at bounding box center [413, 371] width 44 height 22
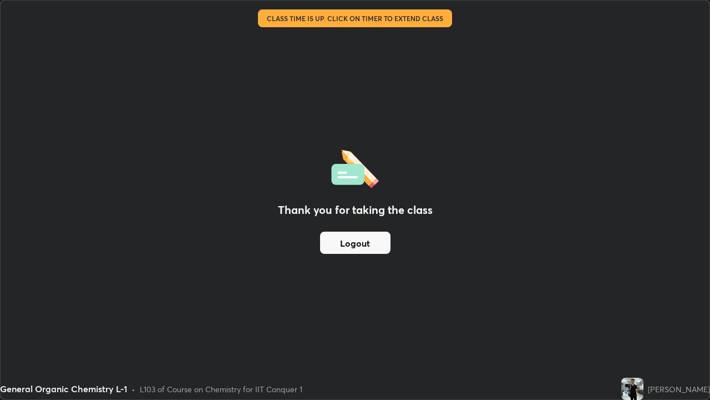
click at [385, 239] on button "Logout" at bounding box center [355, 242] width 70 height 22
